Goal: Information Seeking & Learning: Learn about a topic

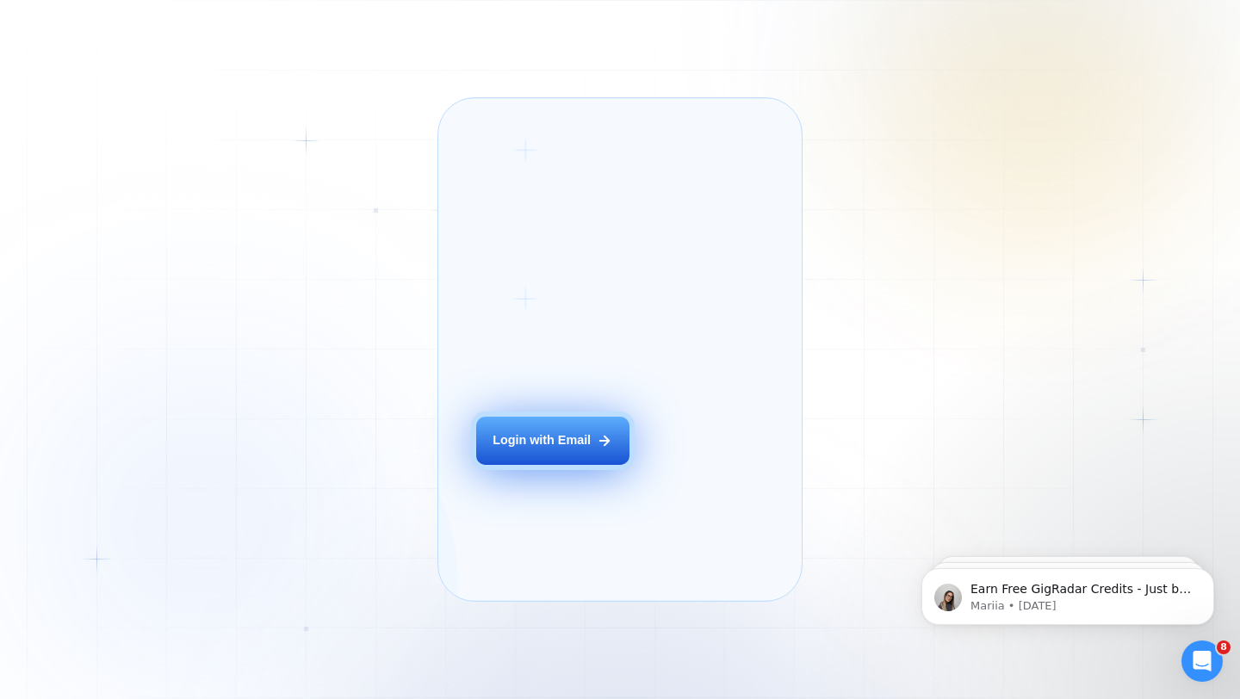
click at [534, 284] on div "Login with Email" at bounding box center [542, 440] width 98 height 17
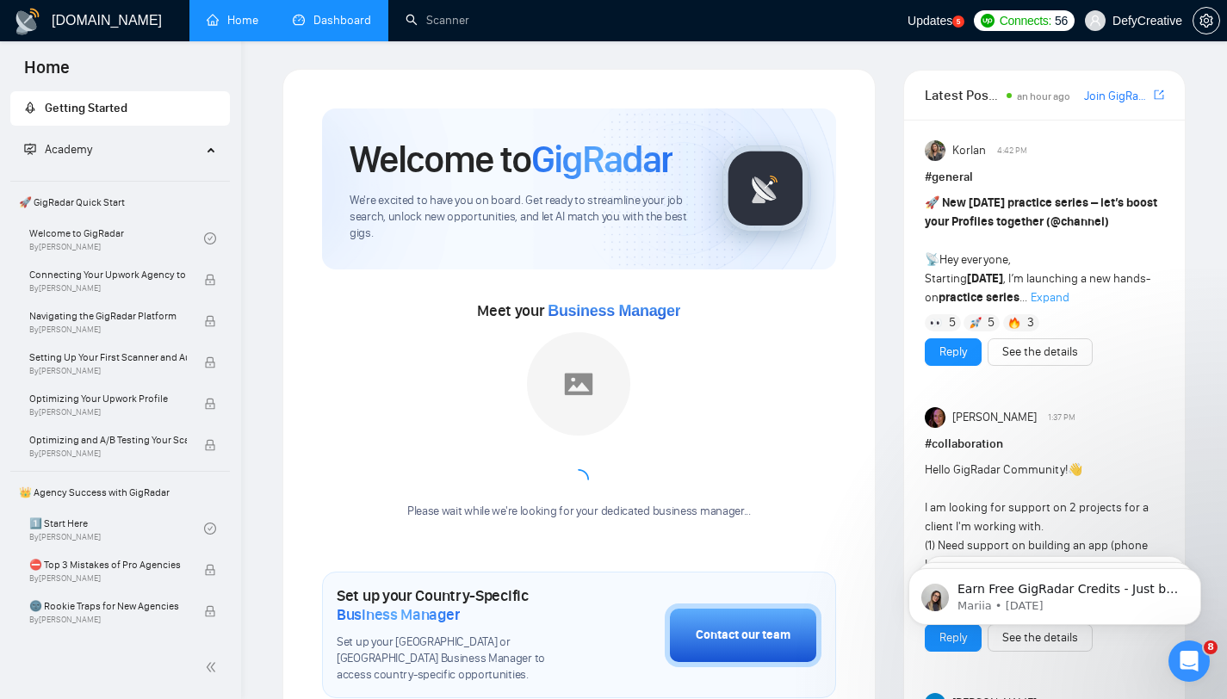
click at [319, 25] on link "Dashboard" at bounding box center [332, 20] width 78 height 15
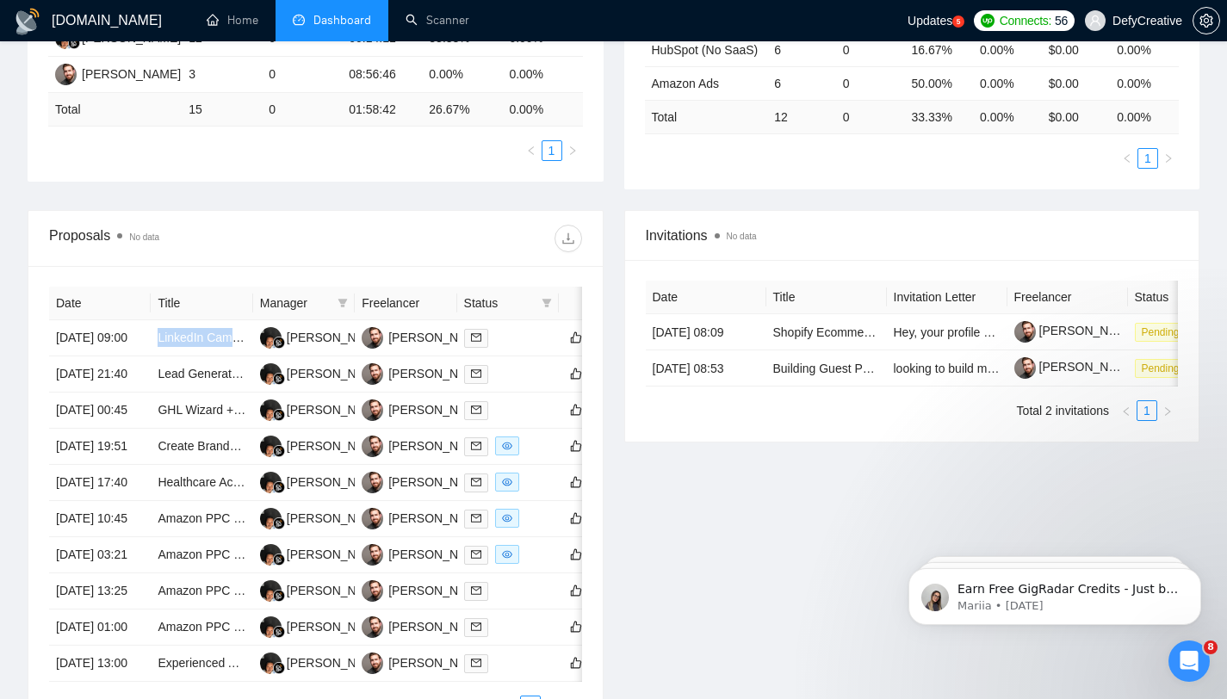
scroll to position [83, 0]
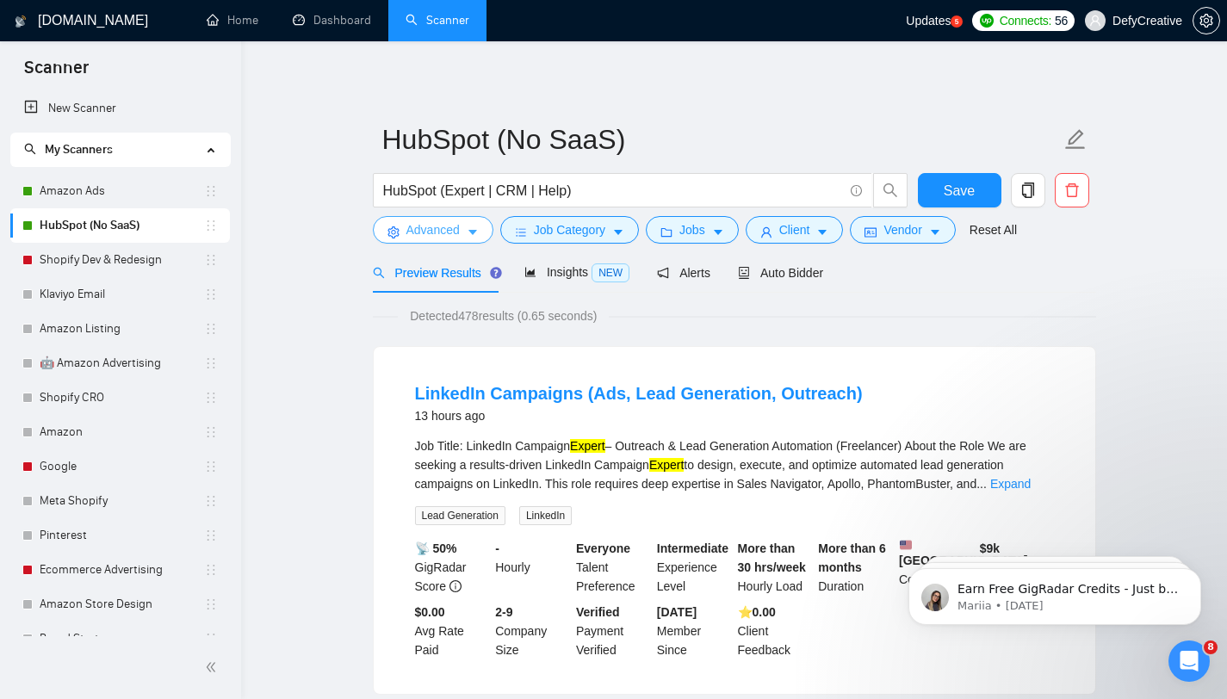
click at [453, 236] on span "Advanced" at bounding box center [433, 230] width 53 height 19
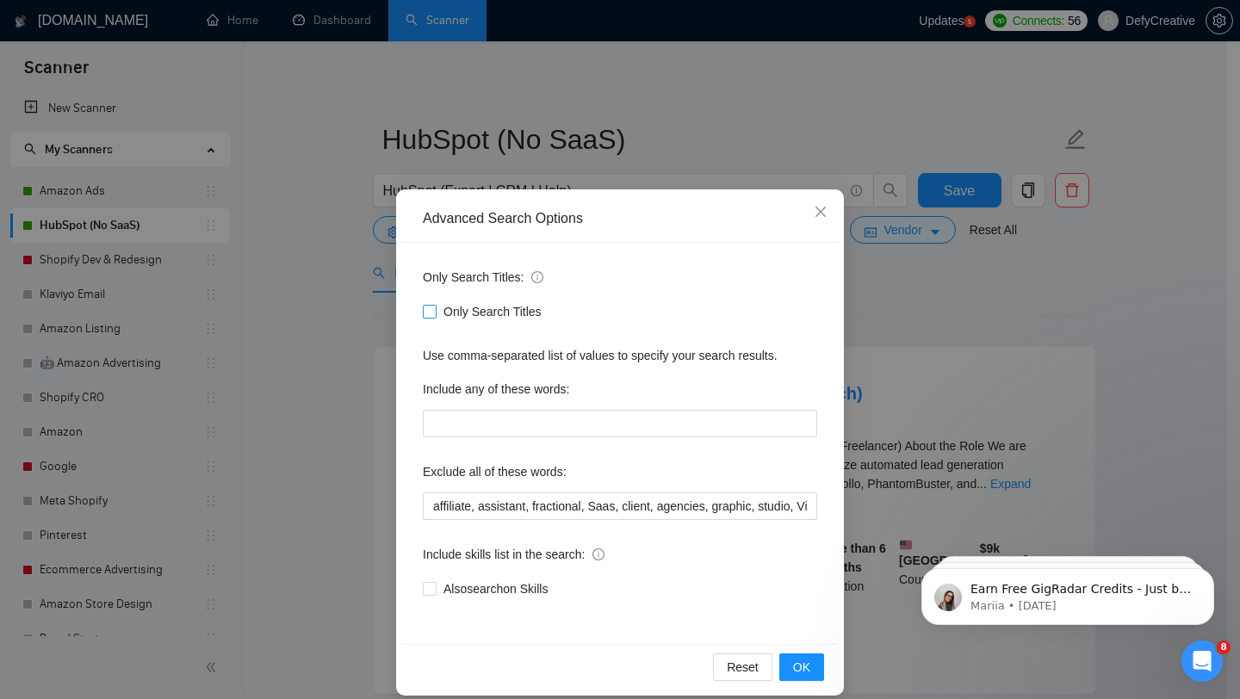
click at [426, 309] on input "Only Search Titles" at bounding box center [429, 311] width 12 height 12
checkbox input "true"
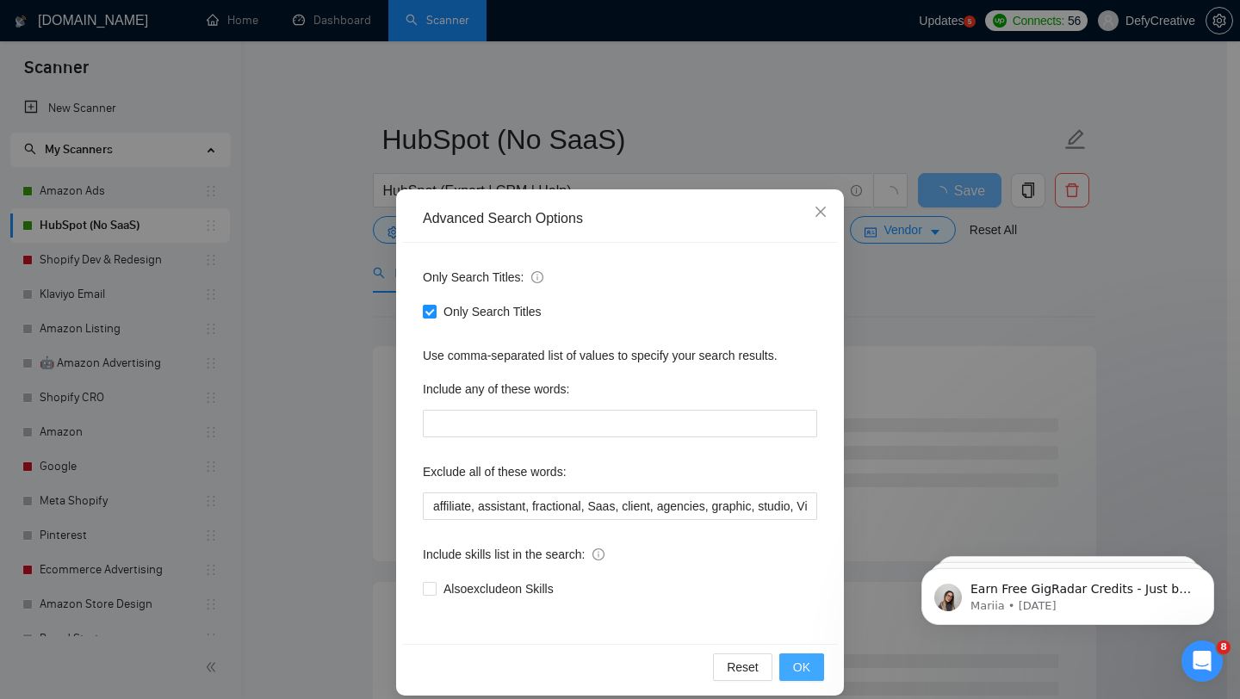
click at [795, 676] on span "OK" at bounding box center [801, 667] width 17 height 19
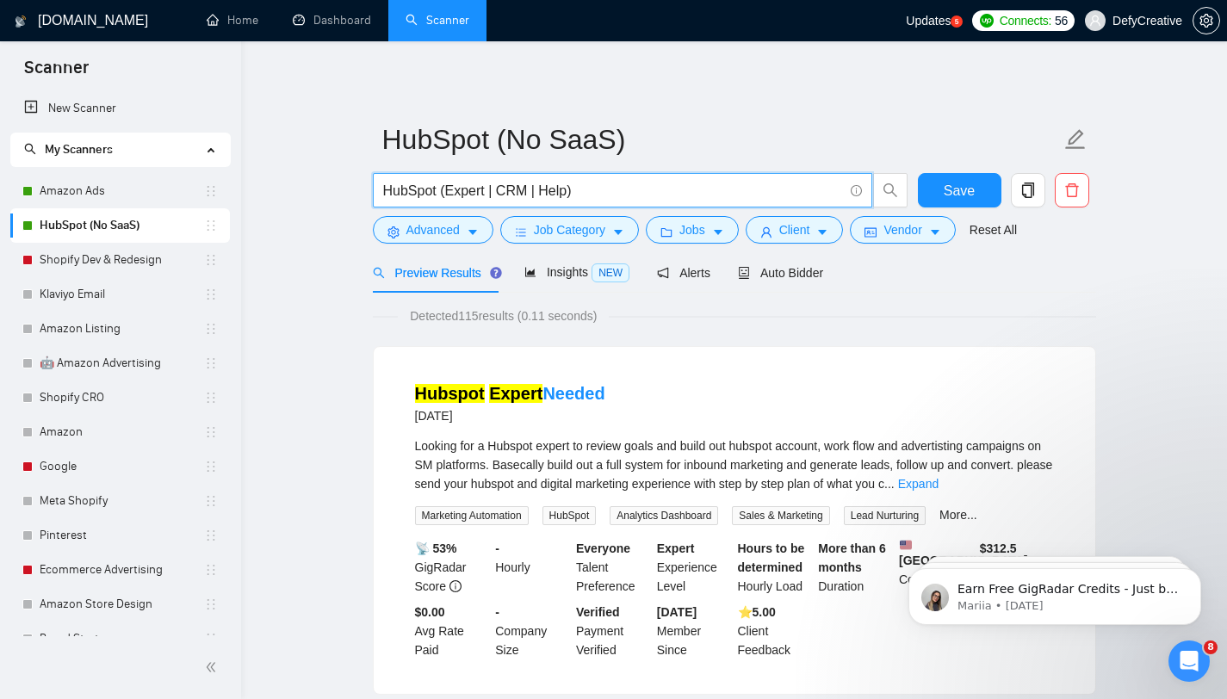
click at [450, 190] on input "HubSpot (Expert | CRM | Help)" at bounding box center [613, 191] width 460 height 22
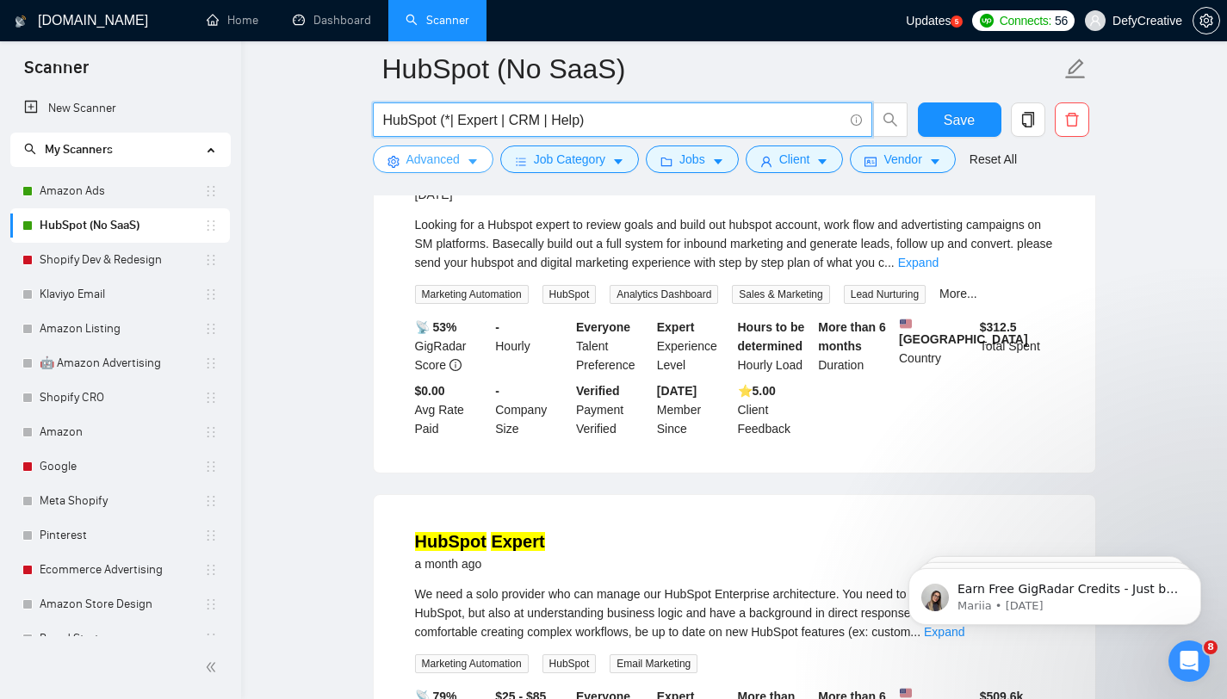
scroll to position [234, 0]
click at [446, 121] on input "HubSpot (*| Expert | CRM | Help)" at bounding box center [613, 120] width 460 height 22
click at [451, 115] on input "HubSpot (onboard* | Expert | CRM | Help)" at bounding box center [613, 120] width 460 height 22
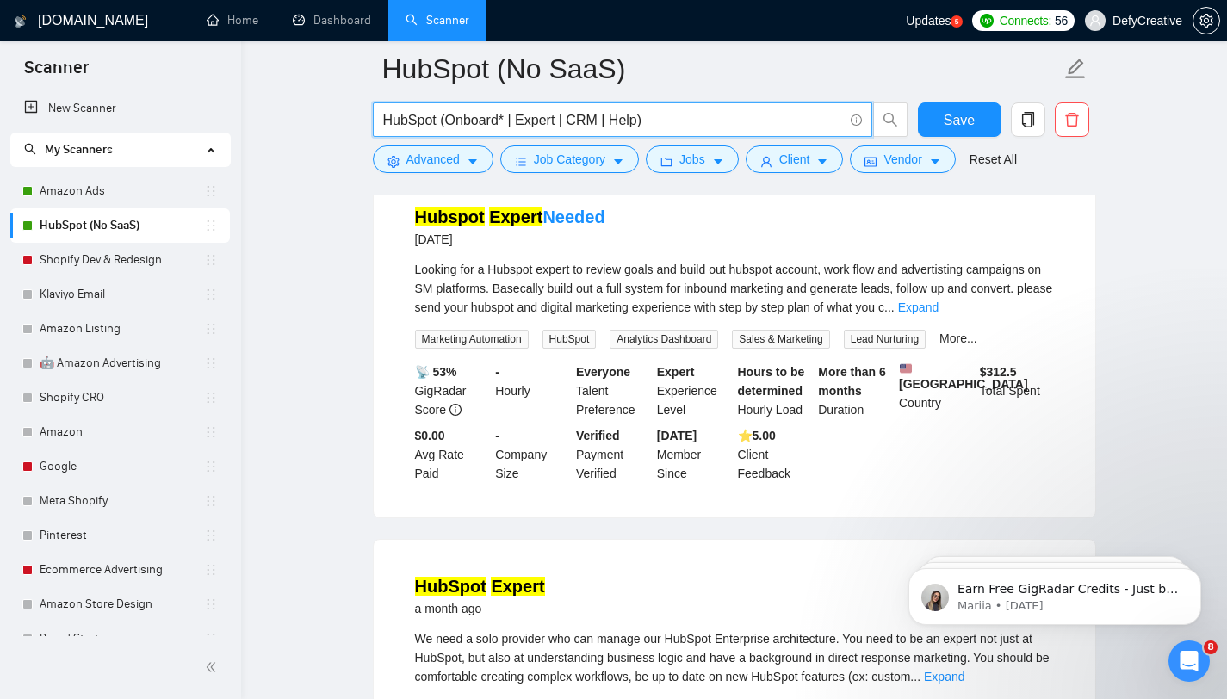
scroll to position [0, 0]
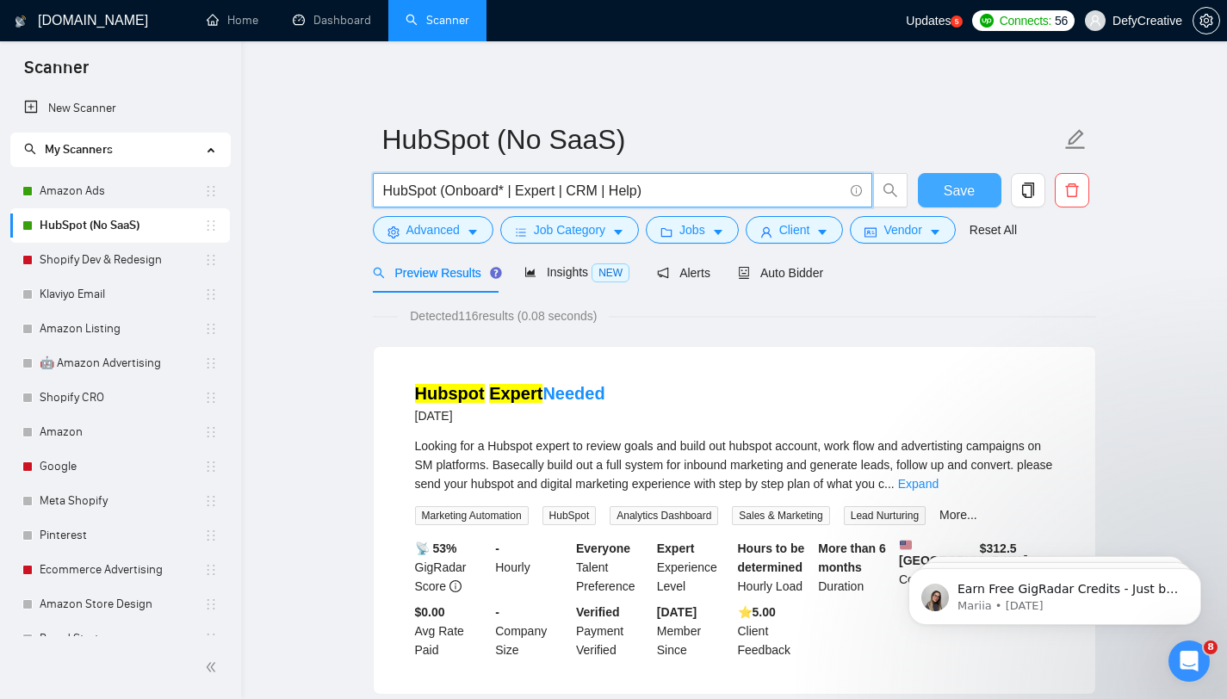
type input "HubSpot (Onboard* | Expert | CRM | Help)"
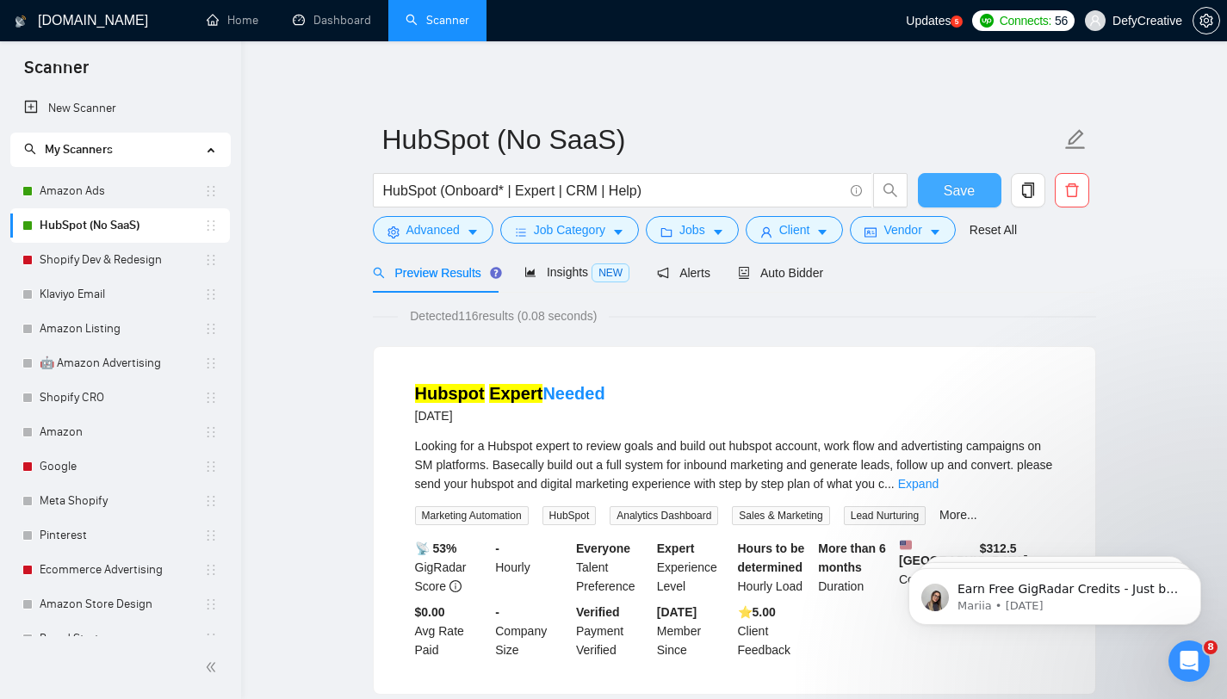
click at [952, 184] on span "Save" at bounding box center [959, 191] width 31 height 22
click at [88, 187] on link "Amazon Ads" at bounding box center [122, 191] width 165 height 34
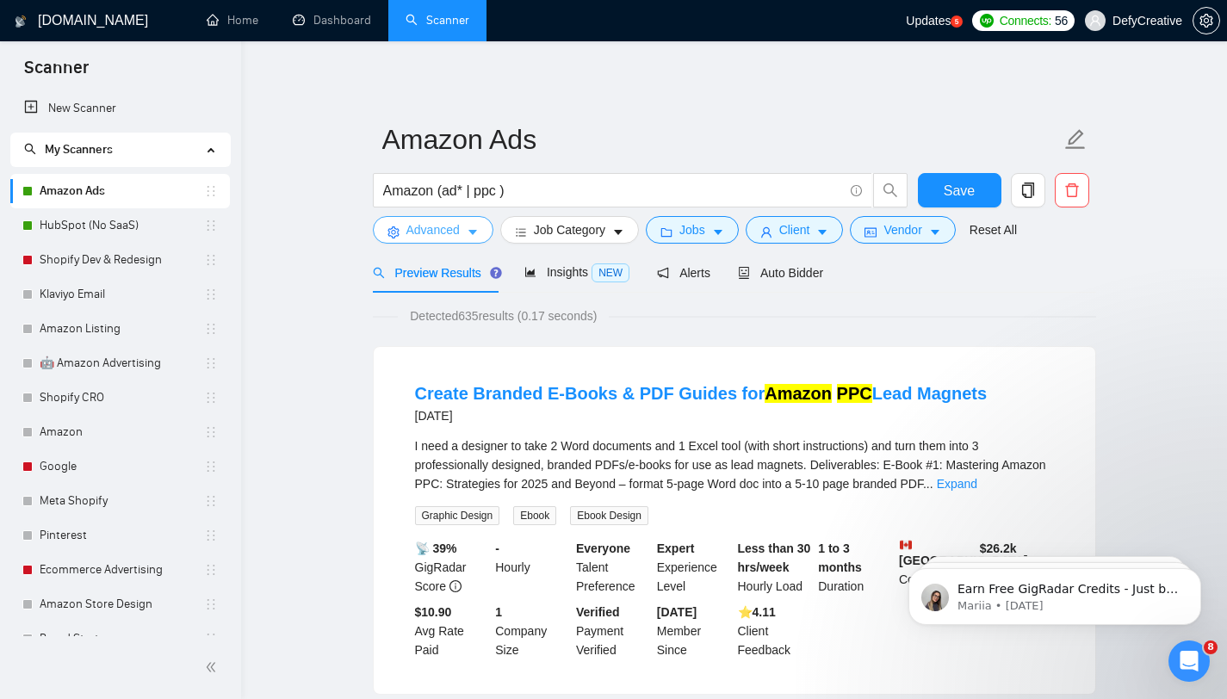
click at [444, 233] on span "Advanced" at bounding box center [433, 230] width 53 height 19
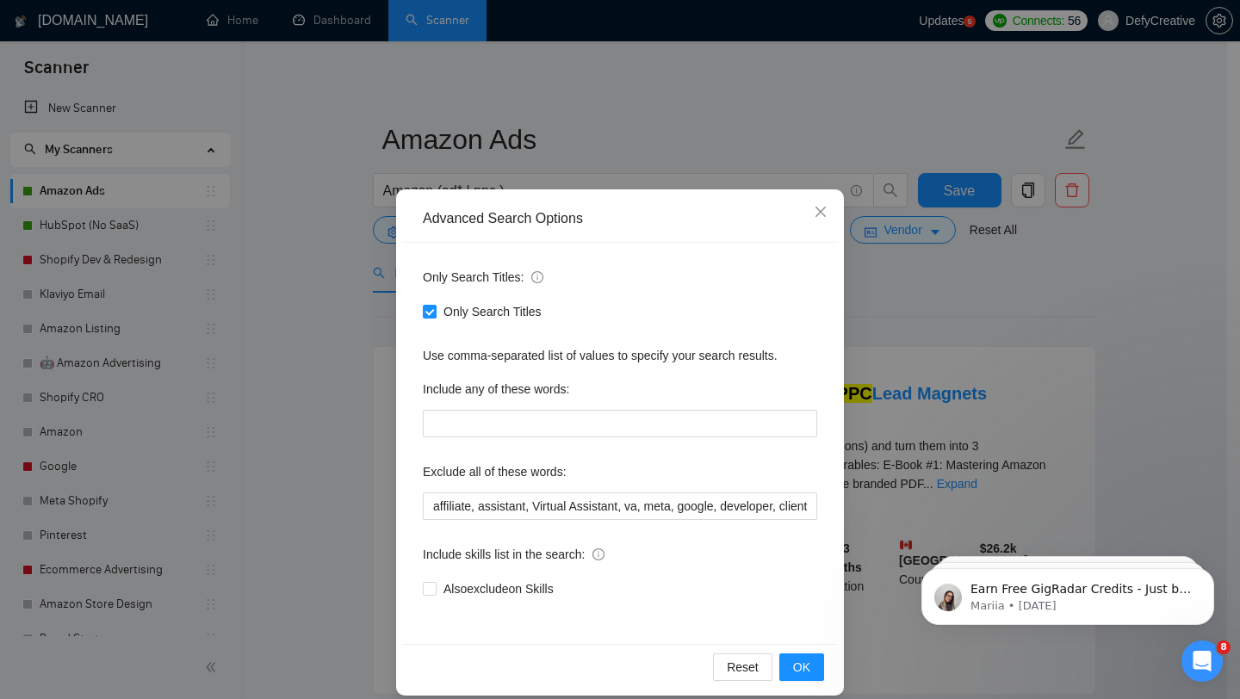
click at [313, 262] on div "Advanced Search Options Only Search Titles: Only Search Titles Use comma-separa…" at bounding box center [620, 349] width 1240 height 699
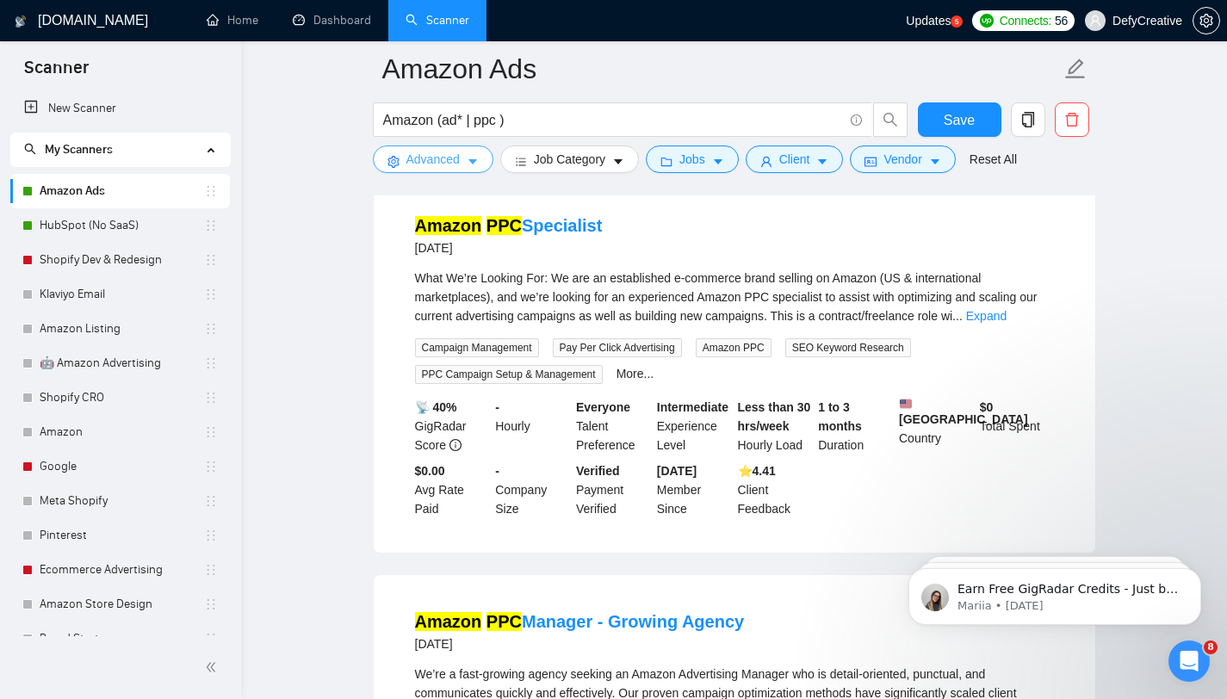
scroll to position [841, 0]
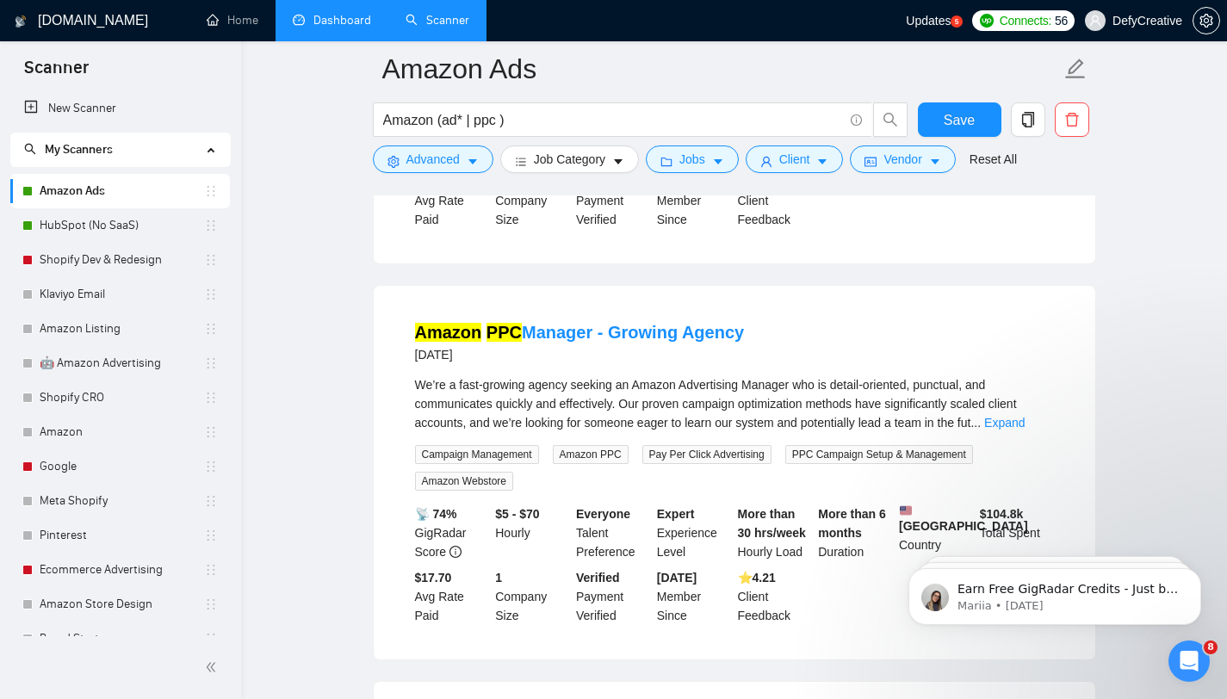
click at [345, 24] on link "Dashboard" at bounding box center [332, 20] width 78 height 15
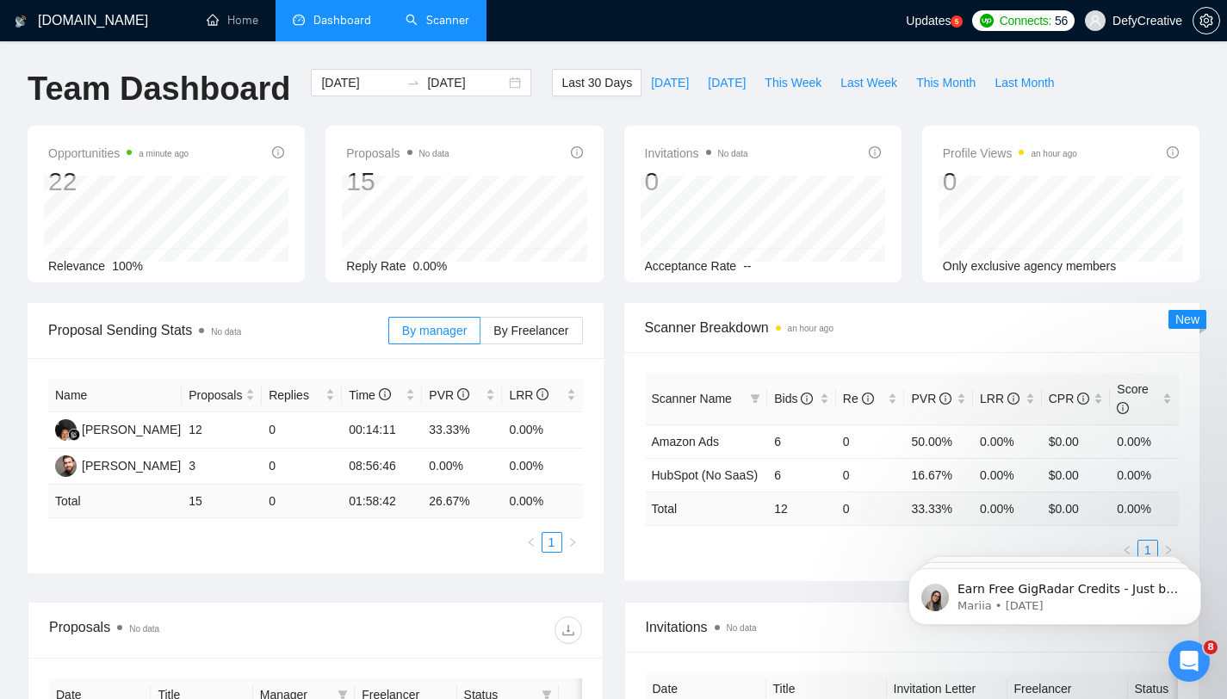
click at [463, 28] on link "Scanner" at bounding box center [438, 20] width 64 height 15
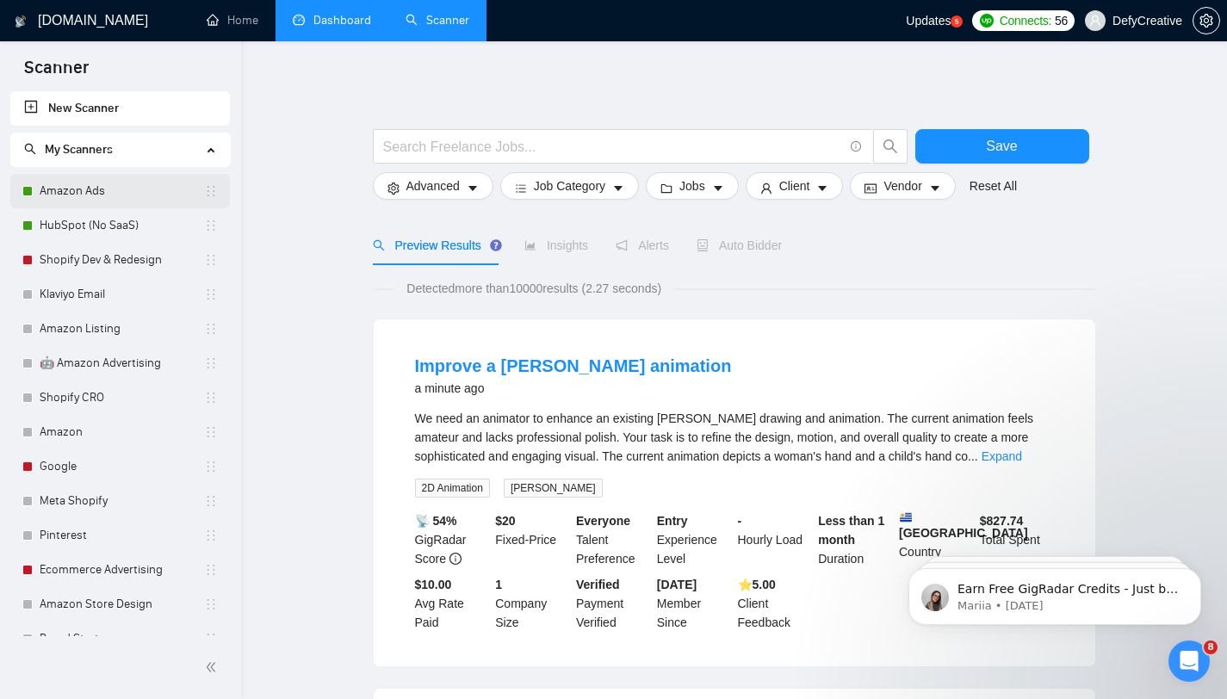
click at [103, 197] on link "Amazon Ads" at bounding box center [122, 191] width 165 height 34
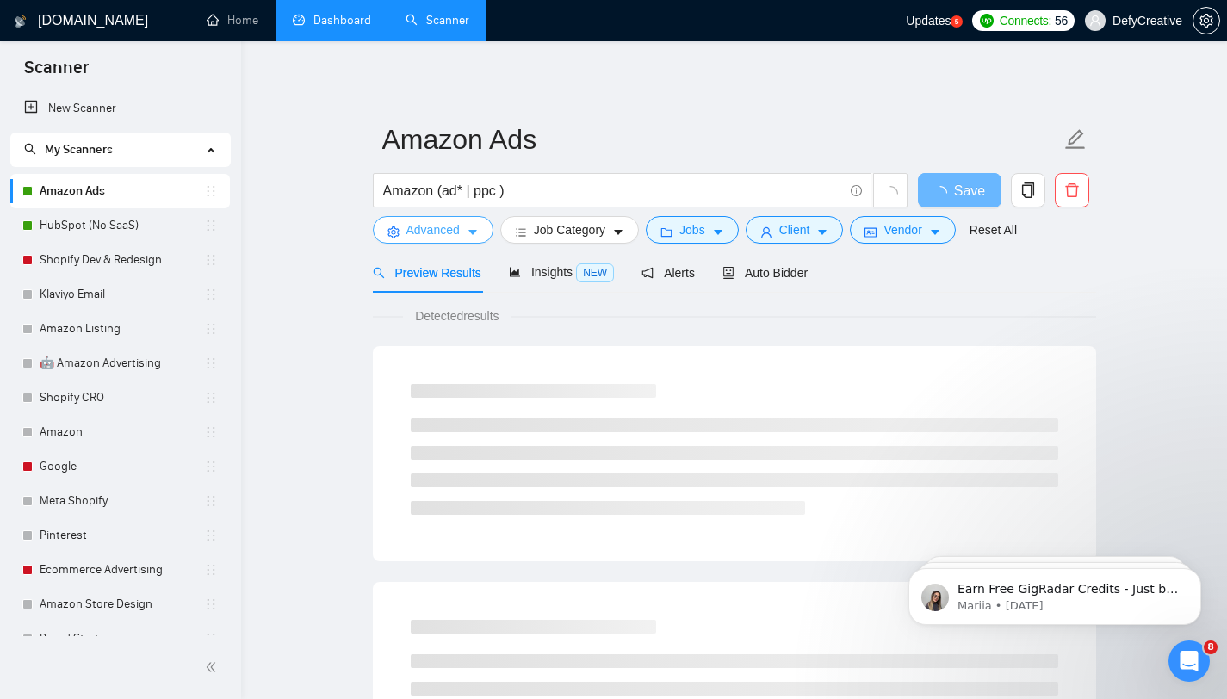
click at [434, 227] on span "Advanced" at bounding box center [433, 230] width 53 height 19
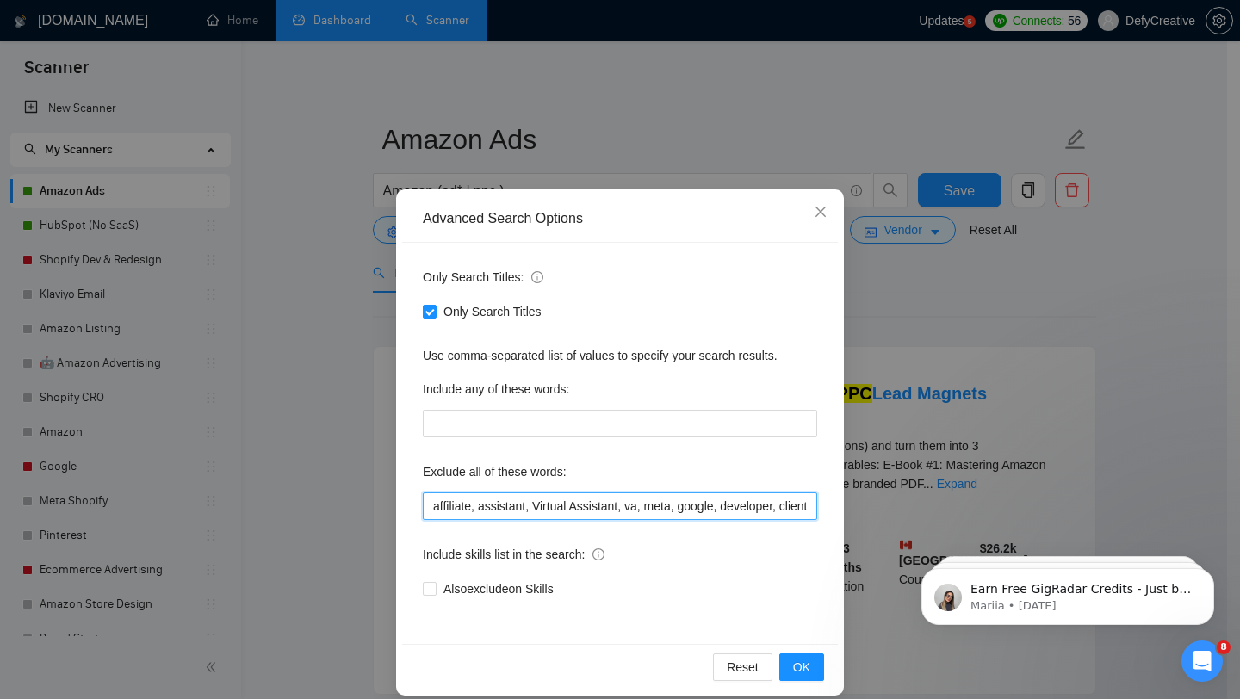
click at [470, 506] on input "affiliate, assistant, Virtual Assistant, va, meta, google, developer, clients, …" at bounding box center [620, 507] width 395 height 28
click at [423, 513] on input "affiliate, assistant, Virtual Assistant, va, meta, google, developer, clients, …" at bounding box center [620, 507] width 395 height 28
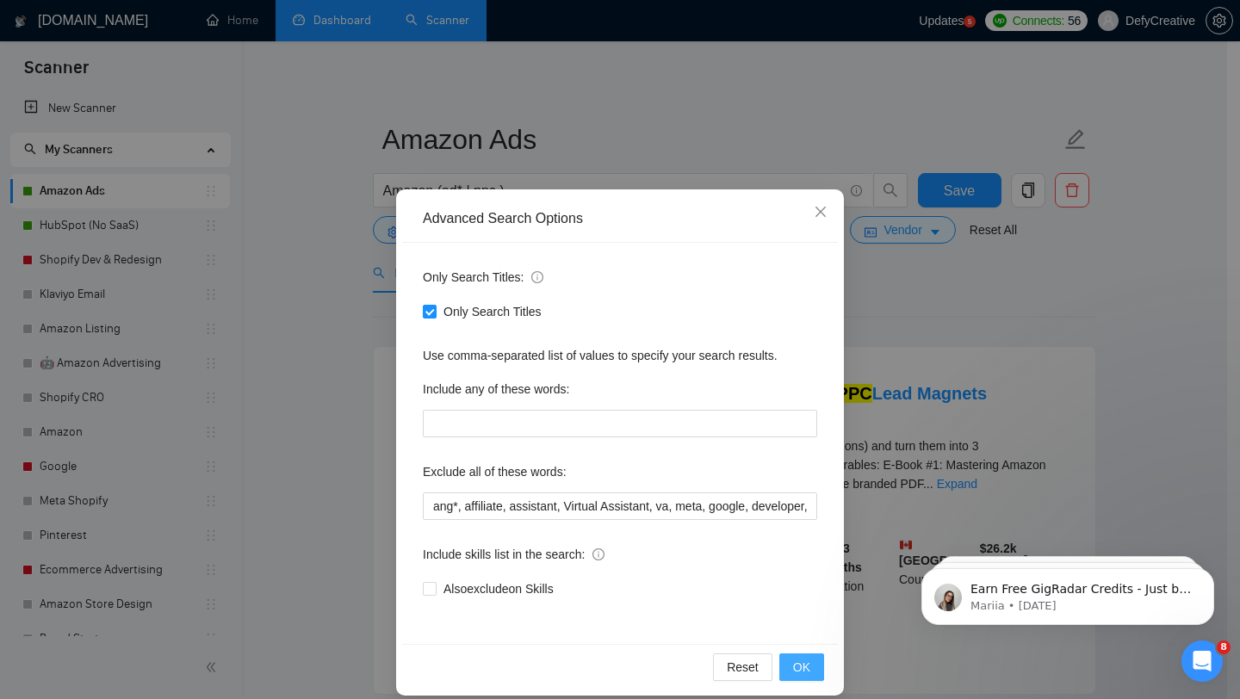
click at [802, 668] on span "OK" at bounding box center [801, 667] width 17 height 19
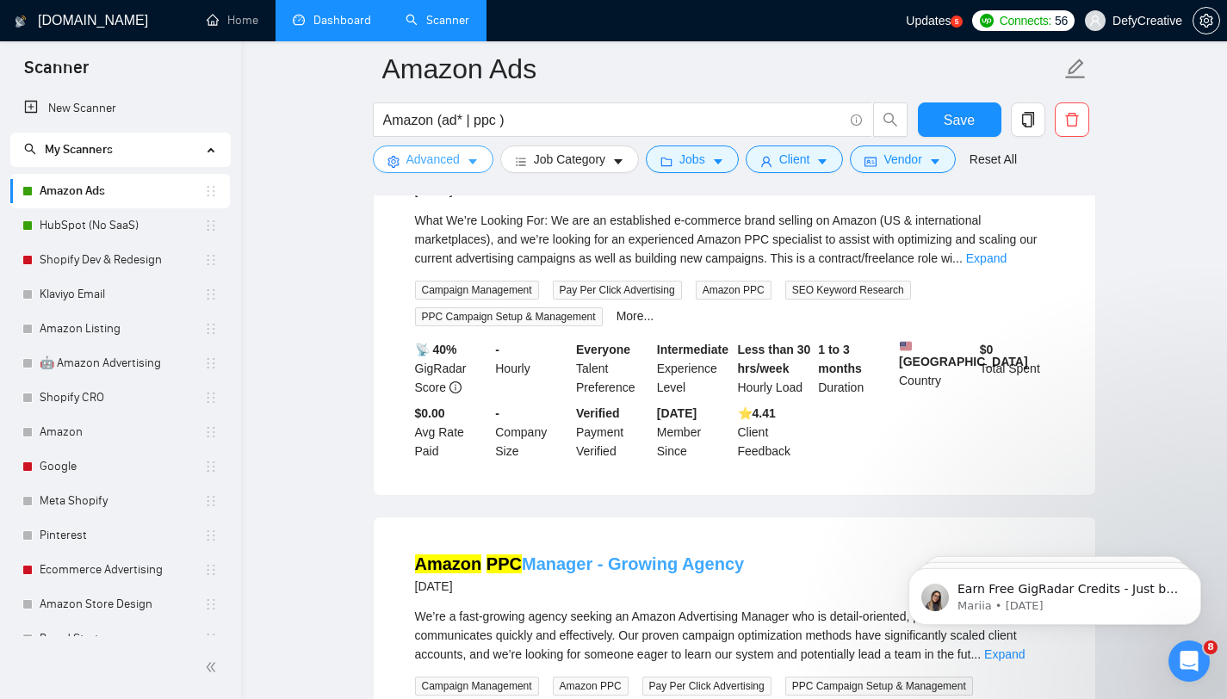
scroll to position [543, 0]
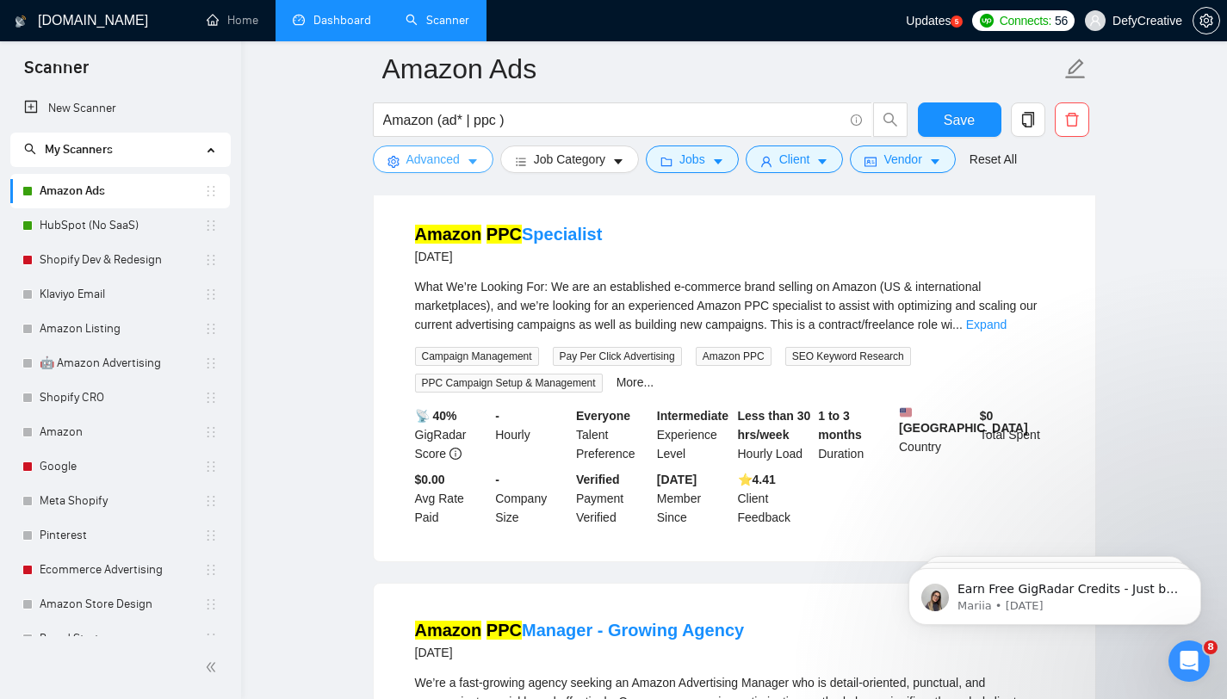
click at [456, 159] on span "Advanced" at bounding box center [433, 159] width 53 height 19
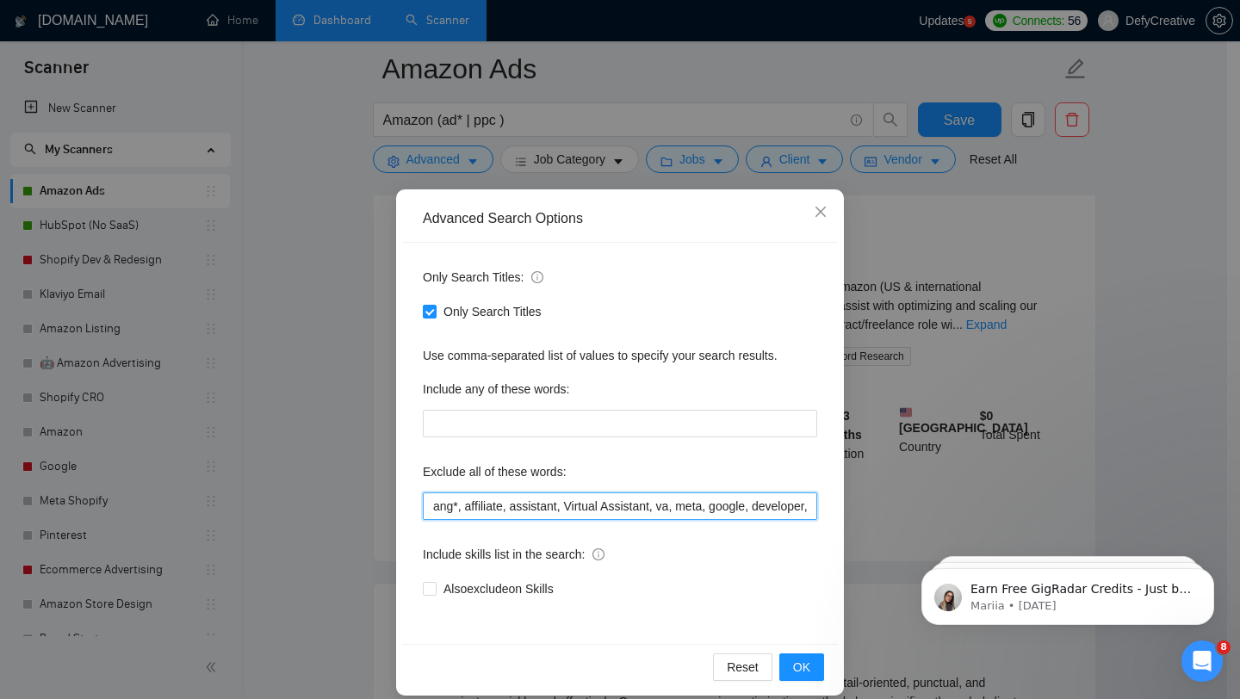
click at [452, 510] on input "ang*, affiliate, assistant, Virtual Assistant, va, meta, google, developer, cli…" at bounding box center [620, 507] width 395 height 28
type input "agency, affiliate, assistant, Virtual Assistant, va, meta, google, developer, c…"
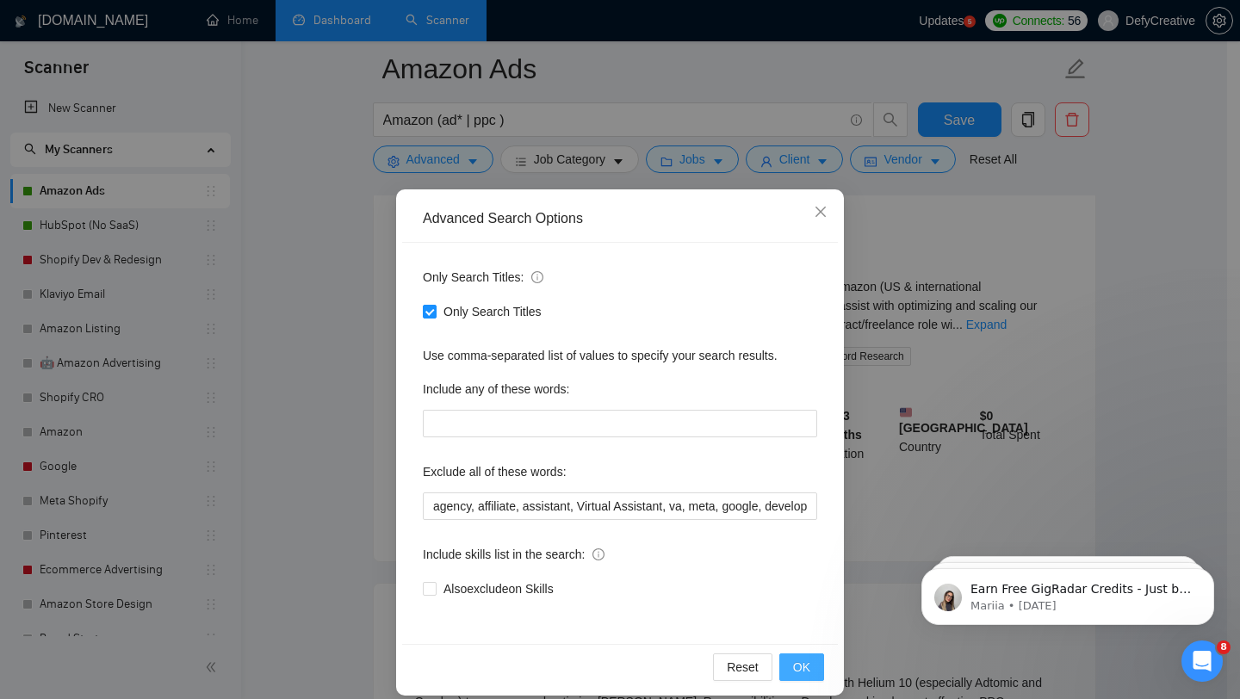
click at [795, 663] on span "OK" at bounding box center [801, 667] width 17 height 19
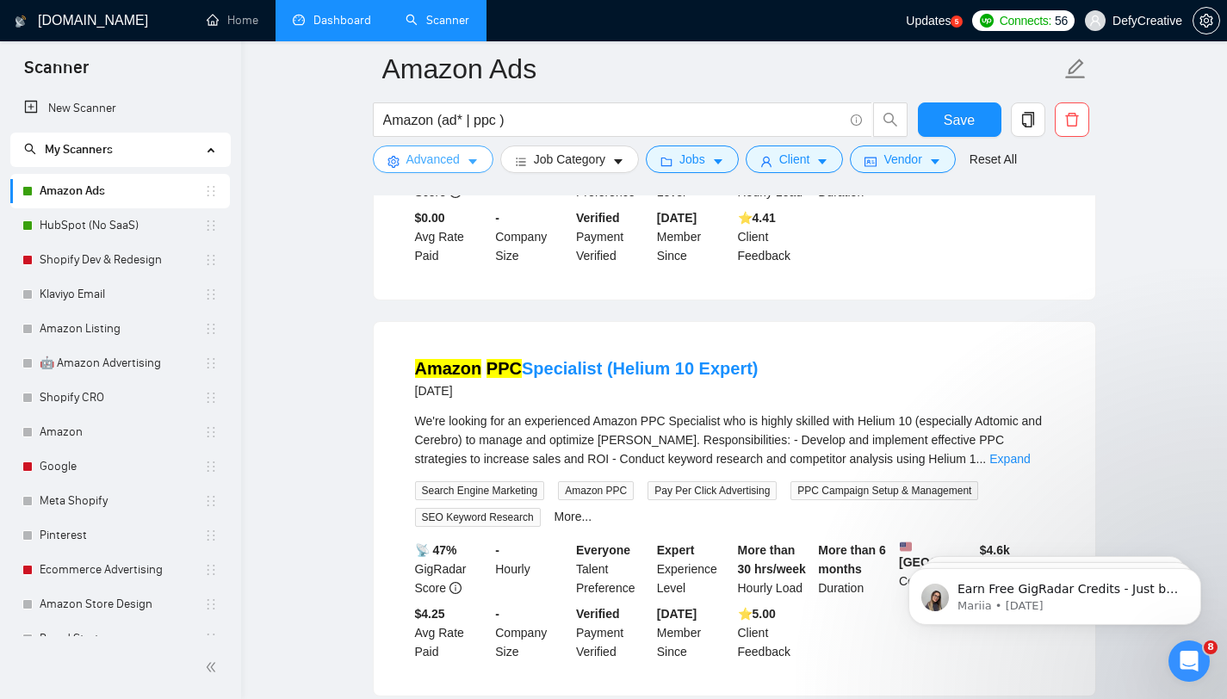
scroll to position [804, 0]
click at [928, 21] on span "Updates" at bounding box center [928, 21] width 45 height 14
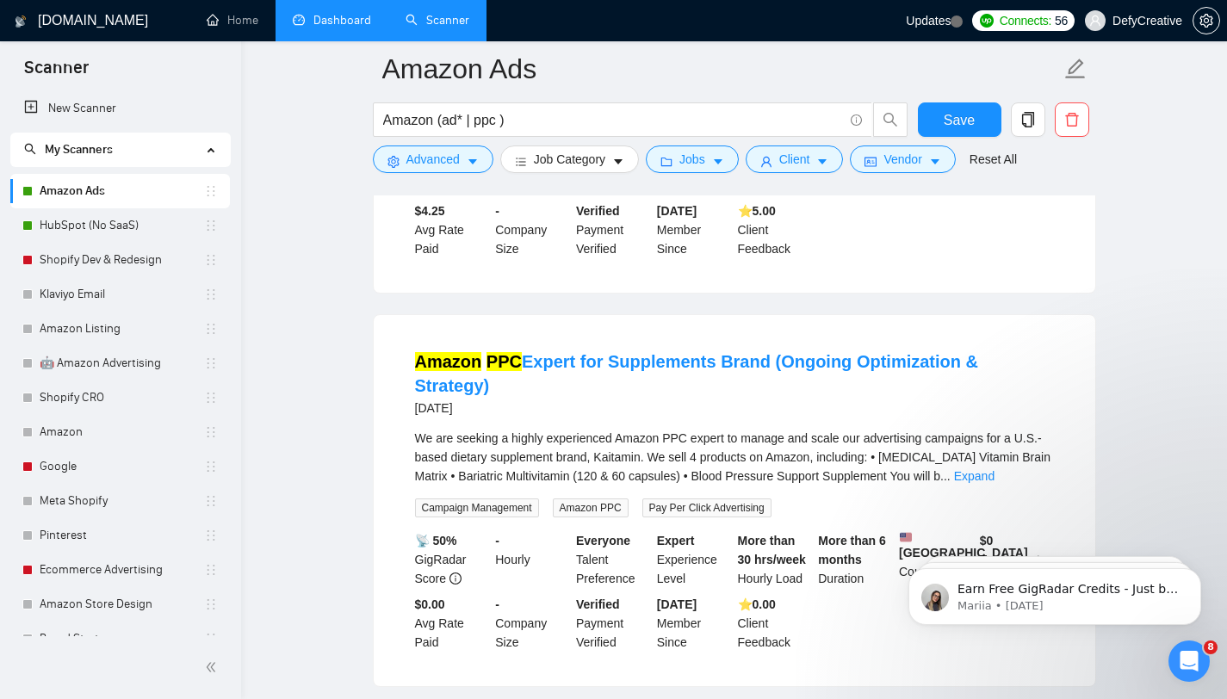
scroll to position [1209, 0]
click at [531, 379] on link "Amazon PPC Expert for Supplements Brand (Ongoing Optimization & Strategy)" at bounding box center [697, 372] width 564 height 43
